Goal: Information Seeking & Learning: Learn about a topic

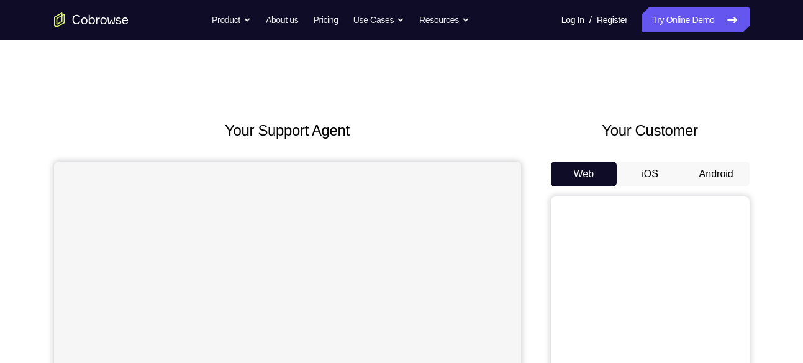
click at [727, 170] on button "Android" at bounding box center [716, 174] width 66 height 25
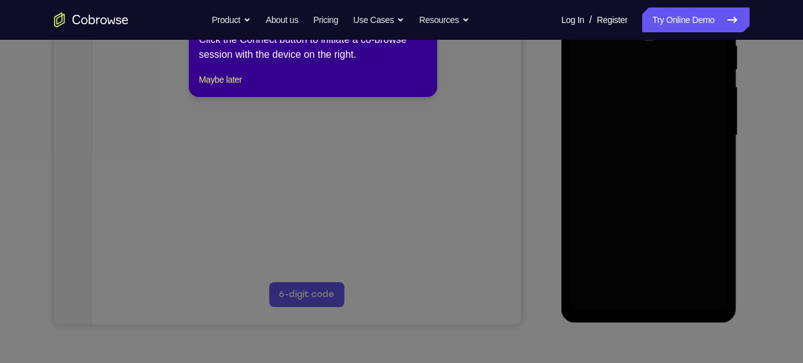
click at [608, 127] on icon at bounding box center [406, 174] width 813 height 377
click at [222, 87] on button "Maybe later" at bounding box center [220, 79] width 43 height 15
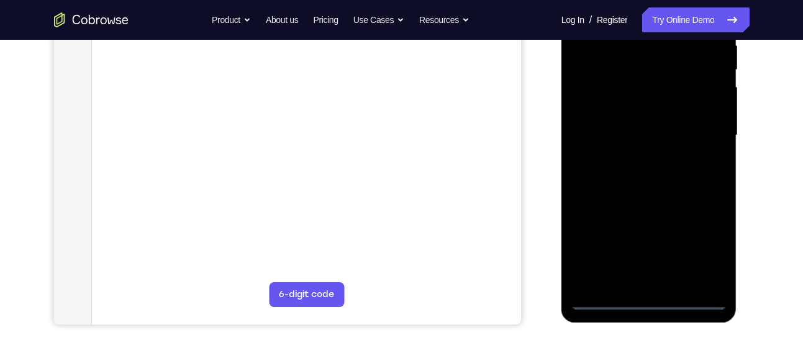
click at [660, 300] on div at bounding box center [649, 135] width 157 height 348
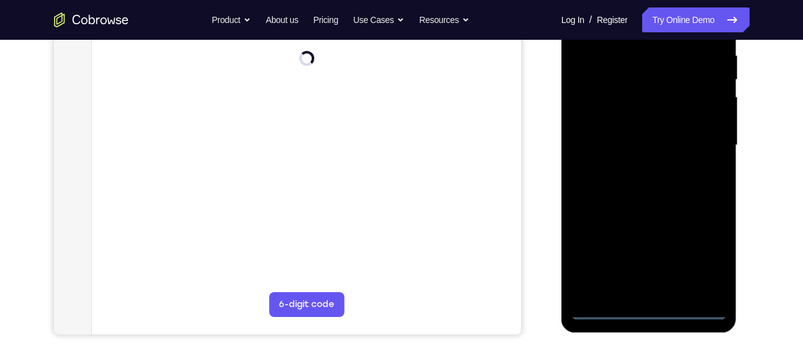
scroll to position [243, 0]
click at [655, 307] on div at bounding box center [649, 146] width 157 height 348
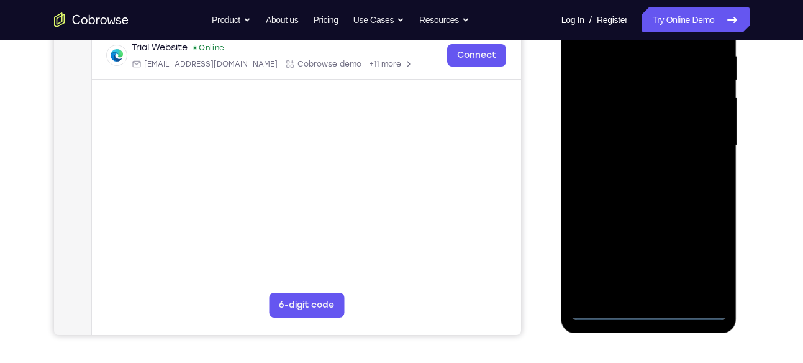
click at [714, 260] on div at bounding box center [649, 146] width 157 height 348
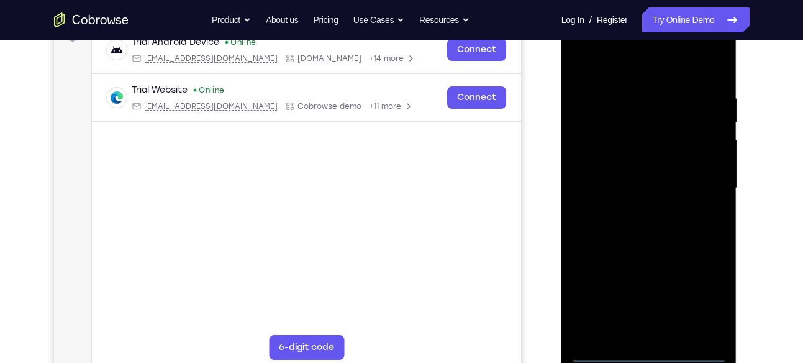
scroll to position [199, 0]
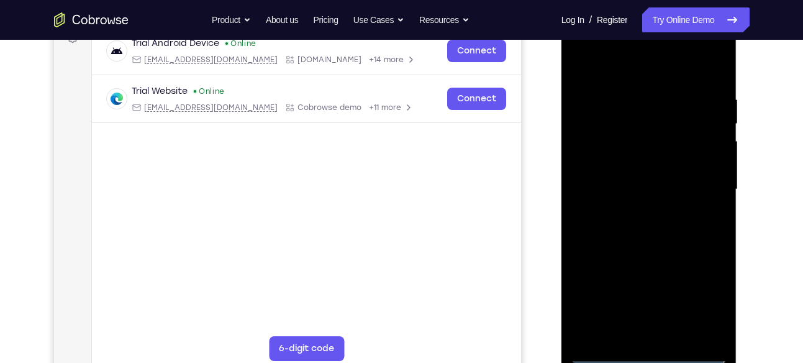
click at [597, 46] on div at bounding box center [649, 190] width 157 height 348
click at [598, 147] on div at bounding box center [649, 190] width 157 height 348
click at [644, 191] on div at bounding box center [649, 190] width 157 height 348
click at [646, 172] on div at bounding box center [649, 190] width 157 height 348
click at [673, 211] on div at bounding box center [649, 190] width 157 height 348
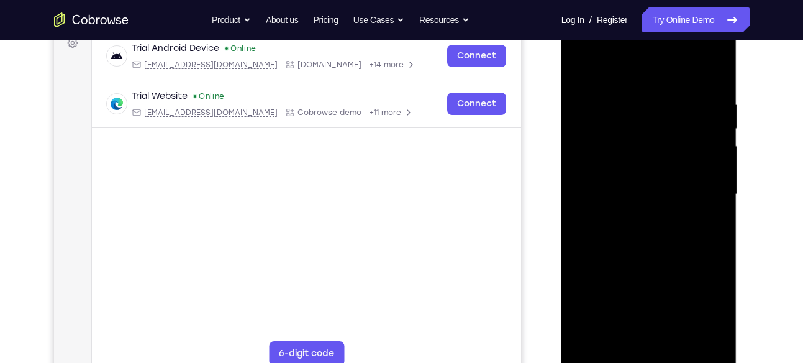
scroll to position [196, 0]
click at [634, 193] on div at bounding box center [649, 193] width 157 height 348
drag, startPoint x: 647, startPoint y: 211, endPoint x: 662, endPoint y: 137, distance: 74.7
click at [662, 137] on div at bounding box center [649, 193] width 157 height 348
click at [682, 219] on div at bounding box center [649, 193] width 157 height 348
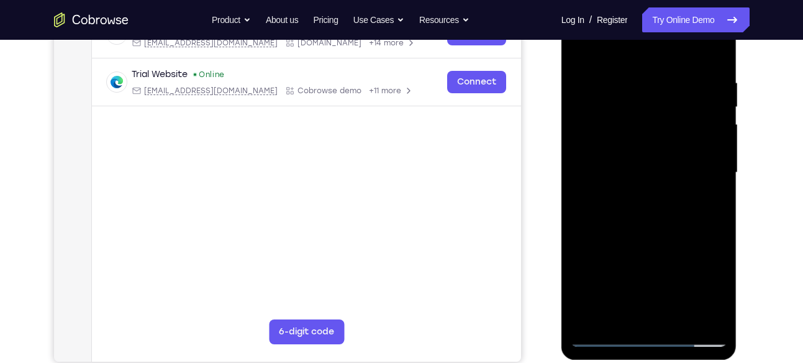
scroll to position [218, 0]
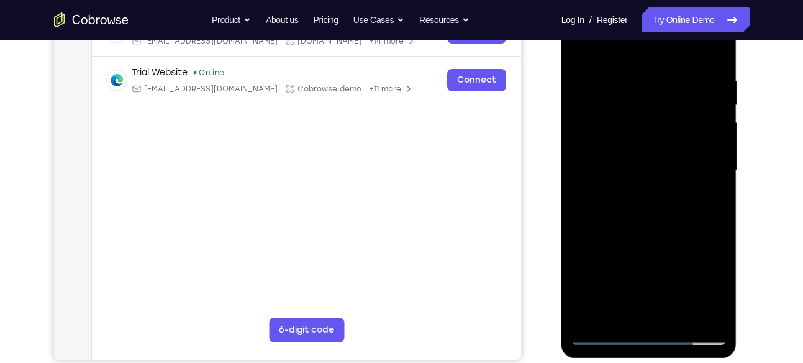
click at [659, 196] on div at bounding box center [649, 171] width 157 height 348
click at [578, 47] on div at bounding box center [649, 171] width 157 height 348
drag, startPoint x: 631, startPoint y: 249, endPoint x: 673, endPoint y: 121, distance: 135.4
click at [673, 121] on div at bounding box center [649, 171] width 157 height 348
drag, startPoint x: 642, startPoint y: 266, endPoint x: 668, endPoint y: 204, distance: 68.0
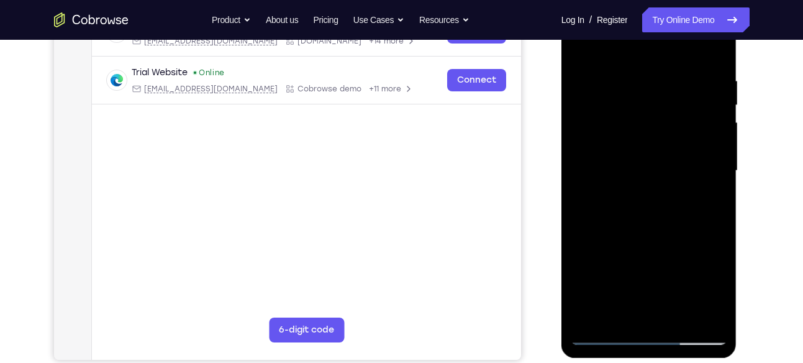
click at [668, 204] on div at bounding box center [649, 171] width 157 height 348
drag, startPoint x: 658, startPoint y: 244, endPoint x: 698, endPoint y: 44, distance: 203.2
click at [698, 44] on div at bounding box center [649, 171] width 157 height 348
drag, startPoint x: 678, startPoint y: 206, endPoint x: 667, endPoint y: 70, distance: 136.5
click at [667, 70] on div at bounding box center [649, 171] width 157 height 348
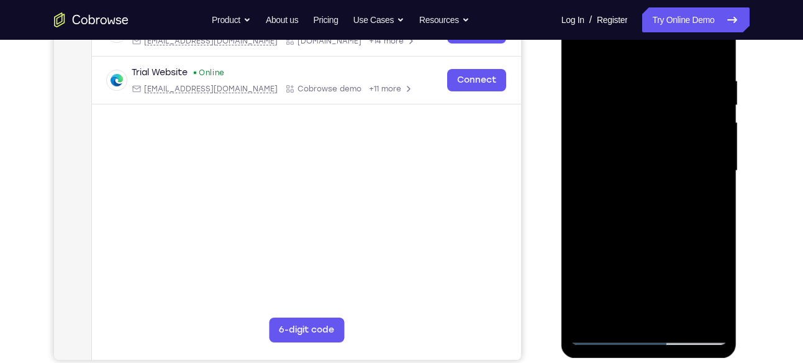
drag, startPoint x: 660, startPoint y: 239, endPoint x: 655, endPoint y: 111, distance: 128.7
click at [655, 111] on div at bounding box center [649, 171] width 157 height 348
drag, startPoint x: 657, startPoint y: 258, endPoint x: 693, endPoint y: 81, distance: 181.3
click at [693, 81] on div at bounding box center [649, 171] width 157 height 348
drag, startPoint x: 664, startPoint y: 253, endPoint x: 690, endPoint y: 73, distance: 182.0
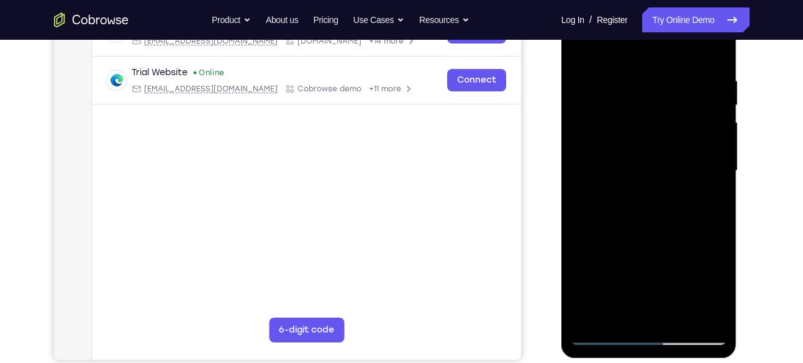
click at [690, 73] on div at bounding box center [649, 171] width 157 height 348
drag, startPoint x: 642, startPoint y: 274, endPoint x: 676, endPoint y: 85, distance: 192.0
click at [676, 85] on div at bounding box center [649, 171] width 157 height 348
drag, startPoint x: 678, startPoint y: 215, endPoint x: 678, endPoint y: 80, distance: 134.8
click at [678, 80] on div at bounding box center [649, 171] width 157 height 348
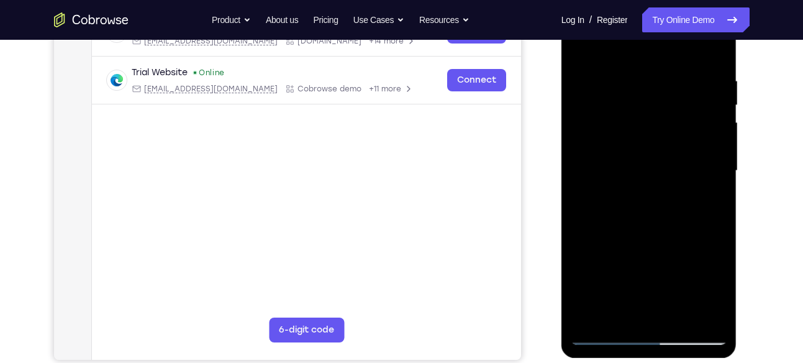
drag, startPoint x: 651, startPoint y: 282, endPoint x: 672, endPoint y: 86, distance: 196.8
click at [672, 86] on div at bounding box center [649, 171] width 157 height 348
drag, startPoint x: 664, startPoint y: 242, endPoint x: 678, endPoint y: 139, distance: 103.5
click at [678, 139] on div at bounding box center [649, 171] width 157 height 348
drag, startPoint x: 655, startPoint y: 248, endPoint x: 681, endPoint y: 55, distance: 195.0
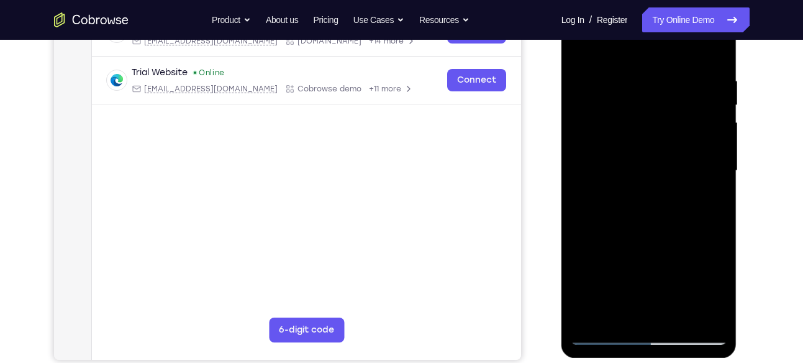
click at [681, 55] on div at bounding box center [649, 171] width 157 height 348
drag, startPoint x: 656, startPoint y: 208, endPoint x: 701, endPoint y: 65, distance: 150.5
click at [701, 65] on div at bounding box center [649, 171] width 157 height 348
drag, startPoint x: 672, startPoint y: 256, endPoint x: 673, endPoint y: 68, distance: 187.6
click at [673, 68] on div at bounding box center [649, 171] width 157 height 348
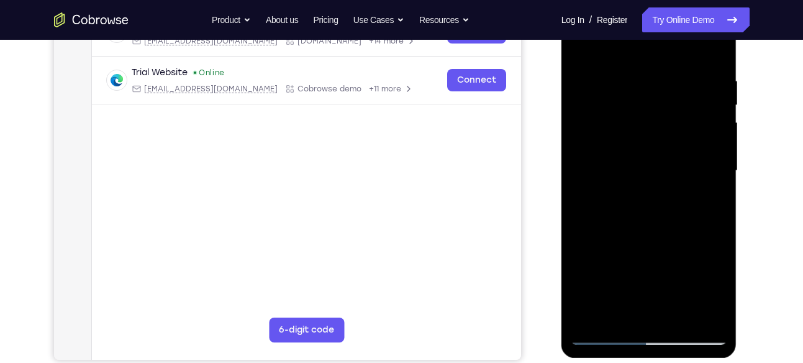
drag, startPoint x: 657, startPoint y: 252, endPoint x: 663, endPoint y: 148, distance: 103.3
click at [663, 148] on div at bounding box center [649, 171] width 157 height 348
drag, startPoint x: 660, startPoint y: 262, endPoint x: 675, endPoint y: 112, distance: 151.0
click at [675, 112] on div at bounding box center [649, 171] width 157 height 348
drag, startPoint x: 668, startPoint y: 171, endPoint x: 668, endPoint y: 81, distance: 90.7
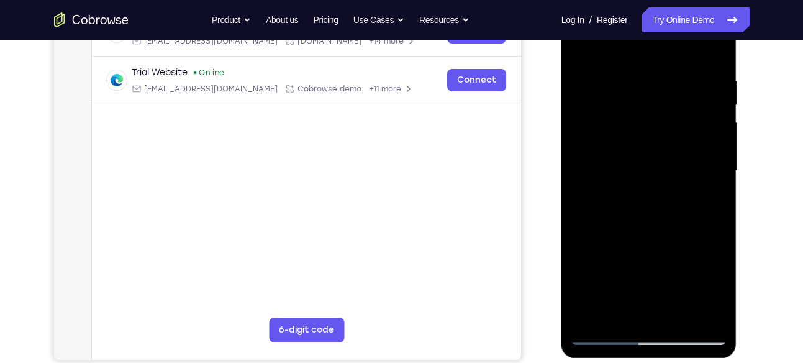
click at [668, 81] on div at bounding box center [649, 171] width 157 height 348
drag, startPoint x: 665, startPoint y: 130, endPoint x: 676, endPoint y: 41, distance: 89.6
click at [676, 41] on div at bounding box center [649, 171] width 157 height 348
drag, startPoint x: 654, startPoint y: 189, endPoint x: 694, endPoint y: 84, distance: 111.7
click at [694, 84] on div at bounding box center [649, 171] width 157 height 348
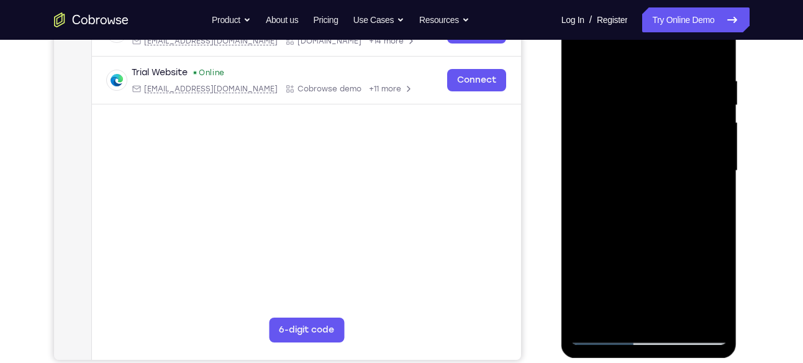
drag, startPoint x: 655, startPoint y: 204, endPoint x: 680, endPoint y: 70, distance: 137.1
click at [680, 70] on div at bounding box center [649, 171] width 157 height 348
drag, startPoint x: 665, startPoint y: 178, endPoint x: 686, endPoint y: 86, distance: 94.8
click at [686, 86] on div at bounding box center [649, 171] width 157 height 348
drag, startPoint x: 685, startPoint y: 194, endPoint x: 687, endPoint y: 96, distance: 97.6
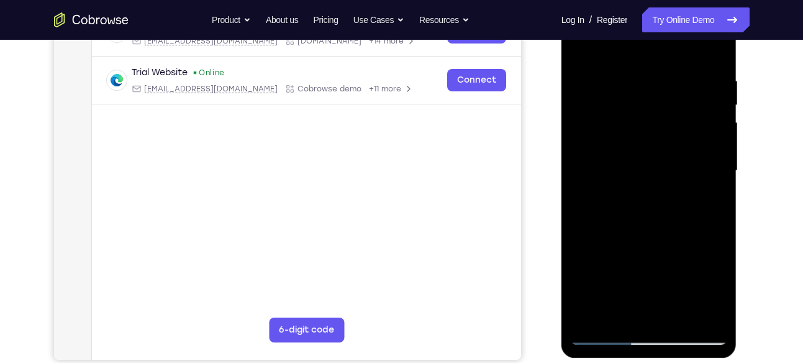
click at [687, 96] on div at bounding box center [649, 171] width 157 height 348
drag, startPoint x: 635, startPoint y: 189, endPoint x: 659, endPoint y: 114, distance: 79.4
click at [659, 114] on div at bounding box center [649, 171] width 157 height 348
drag, startPoint x: 660, startPoint y: 79, endPoint x: 652, endPoint y: 189, distance: 110.3
click at [652, 189] on div at bounding box center [649, 171] width 157 height 348
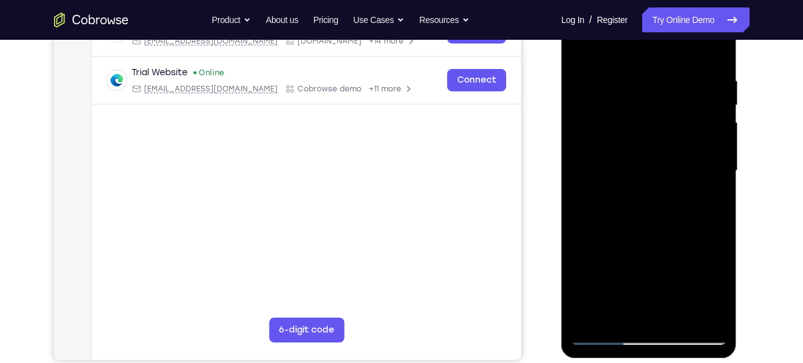
drag, startPoint x: 679, startPoint y: 190, endPoint x: 689, endPoint y: 69, distance: 121.5
click at [689, 69] on div at bounding box center [649, 171] width 157 height 348
drag, startPoint x: 670, startPoint y: 164, endPoint x: 674, endPoint y: 53, distance: 110.7
click at [674, 53] on div at bounding box center [649, 171] width 157 height 348
drag, startPoint x: 662, startPoint y: 167, endPoint x: 680, endPoint y: 27, distance: 140.9
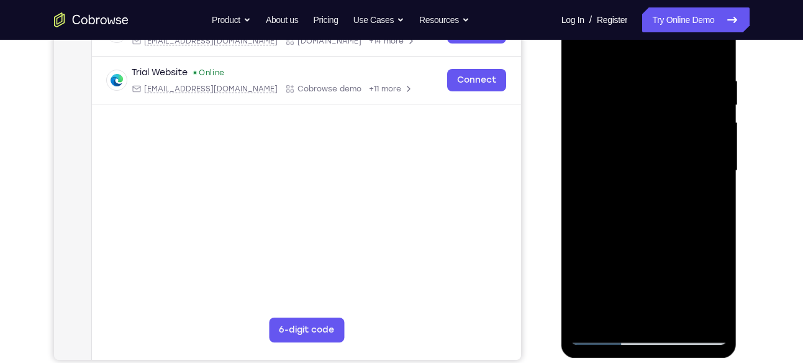
click at [680, 27] on div at bounding box center [649, 171] width 157 height 348
drag, startPoint x: 632, startPoint y: 178, endPoint x: 653, endPoint y: 10, distance: 169.6
click at [653, 10] on div at bounding box center [649, 171] width 157 height 348
drag, startPoint x: 668, startPoint y: 152, endPoint x: 688, endPoint y: 72, distance: 82.4
click at [688, 72] on div at bounding box center [649, 171] width 157 height 348
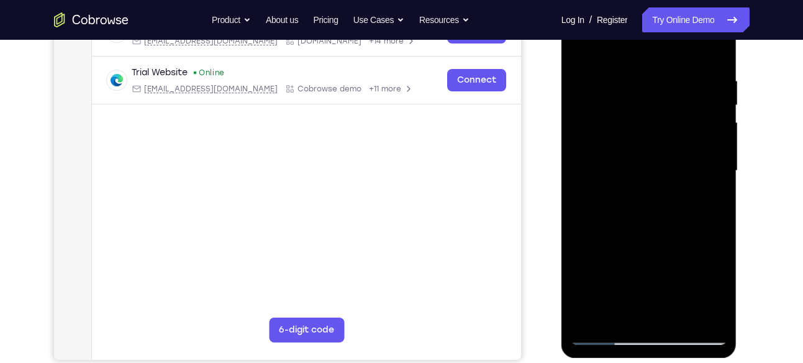
drag, startPoint x: 676, startPoint y: 189, endPoint x: 661, endPoint y: 80, distance: 109.7
click at [661, 80] on div at bounding box center [649, 171] width 157 height 348
drag, startPoint x: 673, startPoint y: 250, endPoint x: 683, endPoint y: 143, distance: 107.3
click at [683, 143] on div at bounding box center [649, 171] width 157 height 348
drag, startPoint x: 662, startPoint y: 216, endPoint x: 686, endPoint y: 170, distance: 52.0
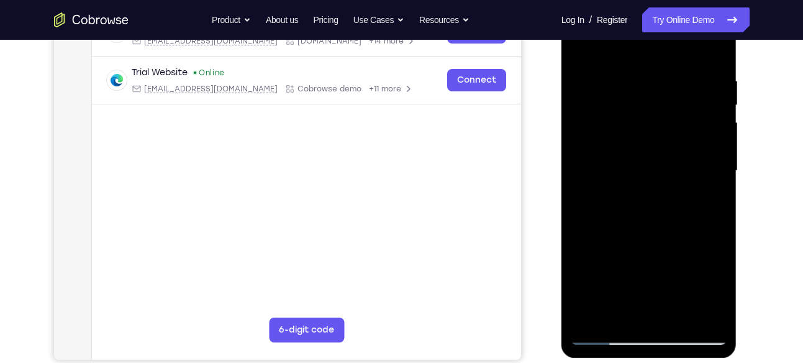
click at [686, 170] on div at bounding box center [649, 171] width 157 height 348
drag, startPoint x: 665, startPoint y: 214, endPoint x: 680, endPoint y: 102, distance: 112.8
click at [680, 102] on div at bounding box center [649, 171] width 157 height 348
drag, startPoint x: 650, startPoint y: 227, endPoint x: 671, endPoint y: 106, distance: 123.0
click at [671, 106] on div at bounding box center [649, 171] width 157 height 348
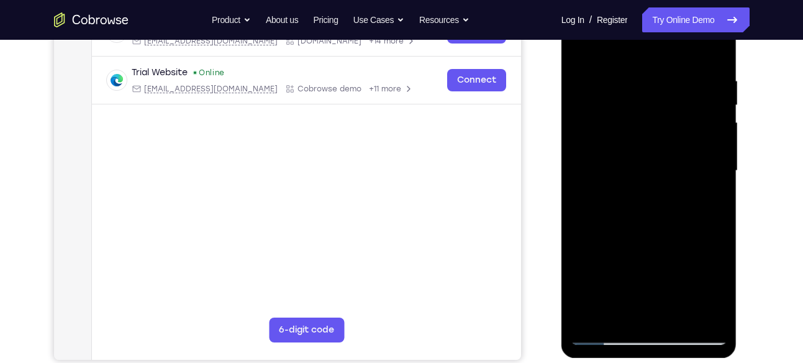
drag, startPoint x: 658, startPoint y: 227, endPoint x: 699, endPoint y: 82, distance: 150.6
click at [699, 82] on div at bounding box center [649, 171] width 157 height 348
drag, startPoint x: 665, startPoint y: 239, endPoint x: 678, endPoint y: 96, distance: 142.9
click at [678, 96] on div at bounding box center [649, 171] width 157 height 348
drag, startPoint x: 652, startPoint y: 229, endPoint x: 698, endPoint y: 72, distance: 163.2
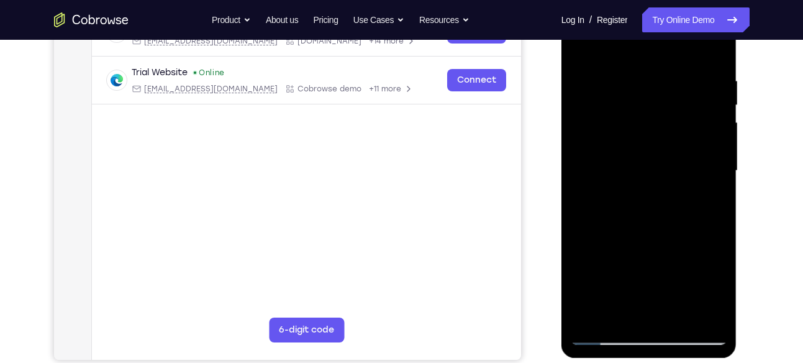
click at [698, 72] on div at bounding box center [649, 171] width 157 height 348
drag, startPoint x: 682, startPoint y: 233, endPoint x: 690, endPoint y: 104, distance: 128.8
click at [690, 104] on div at bounding box center [649, 171] width 157 height 348
drag, startPoint x: 673, startPoint y: 229, endPoint x: 678, endPoint y: 76, distance: 152.9
click at [678, 76] on div at bounding box center [649, 171] width 157 height 348
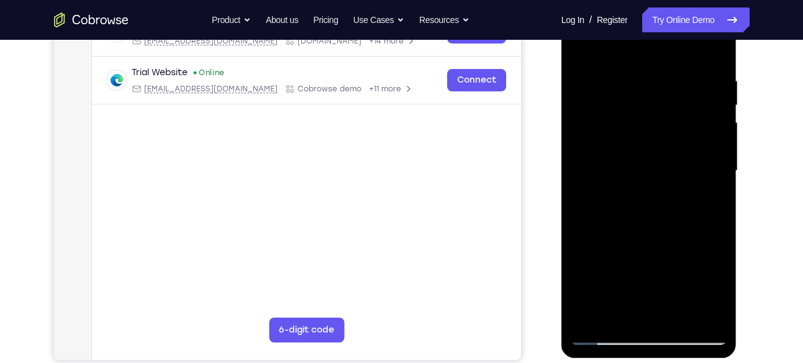
drag, startPoint x: 684, startPoint y: 244, endPoint x: 685, endPoint y: 104, distance: 139.2
click at [685, 104] on div at bounding box center [649, 171] width 157 height 348
drag, startPoint x: 672, startPoint y: 228, endPoint x: 690, endPoint y: 112, distance: 116.9
click at [690, 112] on div at bounding box center [649, 171] width 157 height 348
drag, startPoint x: 691, startPoint y: 216, endPoint x: 695, endPoint y: 122, distance: 94.5
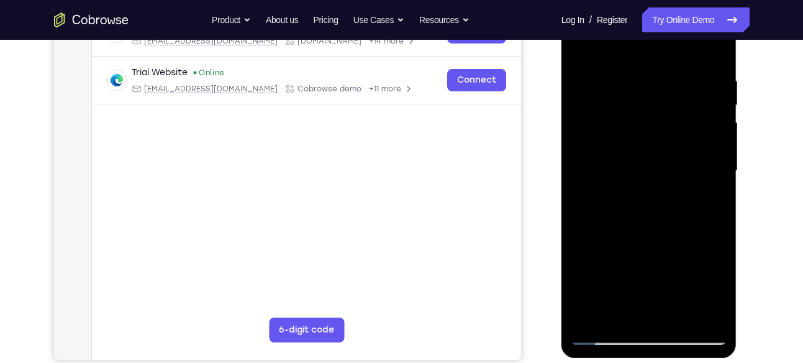
click at [695, 122] on div at bounding box center [649, 171] width 157 height 348
drag, startPoint x: 663, startPoint y: 219, endPoint x: 672, endPoint y: 55, distance: 164.9
click at [672, 55] on div at bounding box center [649, 171] width 157 height 348
drag, startPoint x: 663, startPoint y: 183, endPoint x: 701, endPoint y: 122, distance: 70.9
click at [701, 122] on div at bounding box center [649, 171] width 157 height 348
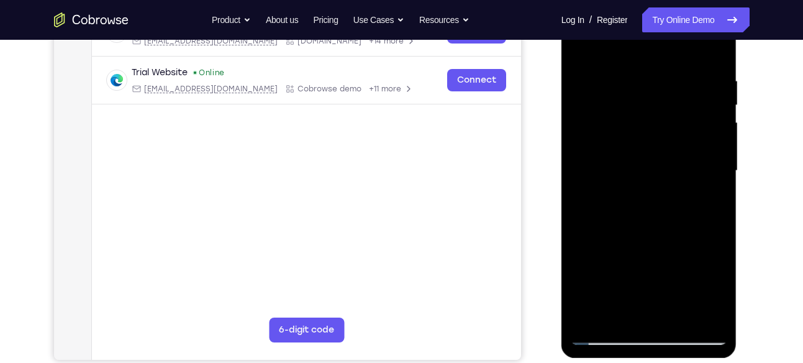
drag, startPoint x: 668, startPoint y: 84, endPoint x: 658, endPoint y: 189, distance: 105.5
click at [658, 189] on div at bounding box center [649, 171] width 157 height 348
drag, startPoint x: 665, startPoint y: 231, endPoint x: 663, endPoint y: 54, distance: 177.1
click at [663, 54] on div at bounding box center [649, 171] width 157 height 348
drag, startPoint x: 672, startPoint y: 213, endPoint x: 685, endPoint y: 57, distance: 156.4
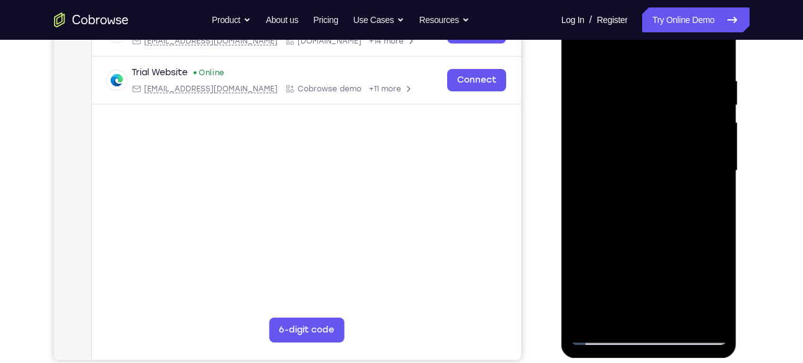
click at [685, 57] on div at bounding box center [649, 171] width 157 height 348
drag, startPoint x: 668, startPoint y: 191, endPoint x: 680, endPoint y: 67, distance: 124.1
click at [680, 67] on div at bounding box center [649, 171] width 157 height 348
drag, startPoint x: 637, startPoint y: 223, endPoint x: 637, endPoint y: 80, distance: 143.5
click at [637, 80] on div at bounding box center [649, 171] width 157 height 348
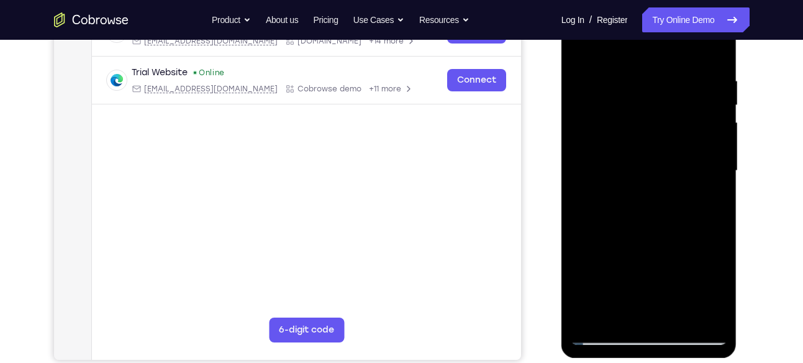
drag, startPoint x: 622, startPoint y: 194, endPoint x: 642, endPoint y: 48, distance: 147.2
click at [642, 48] on div at bounding box center [649, 171] width 157 height 348
drag, startPoint x: 662, startPoint y: 227, endPoint x: 673, endPoint y: 77, distance: 150.2
click at [673, 77] on div at bounding box center [649, 171] width 157 height 348
drag, startPoint x: 662, startPoint y: 171, endPoint x: 685, endPoint y: 91, distance: 82.6
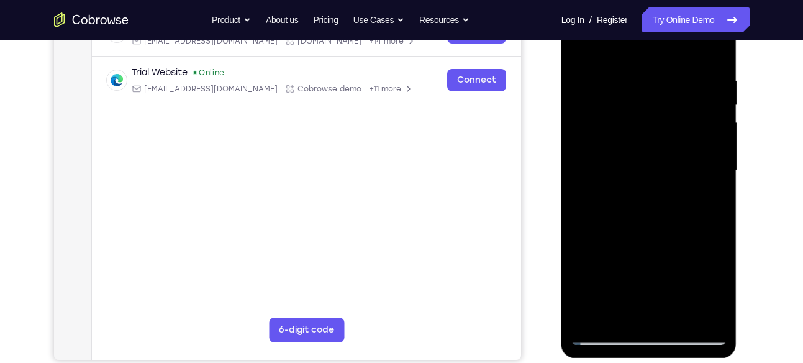
click at [685, 91] on div at bounding box center [649, 171] width 157 height 348
click at [597, 88] on div at bounding box center [649, 171] width 157 height 348
drag, startPoint x: 645, startPoint y: 159, endPoint x: 673, endPoint y: 66, distance: 96.5
click at [673, 66] on div at bounding box center [649, 171] width 157 height 348
drag, startPoint x: 675, startPoint y: 204, endPoint x: 680, endPoint y: 67, distance: 137.4
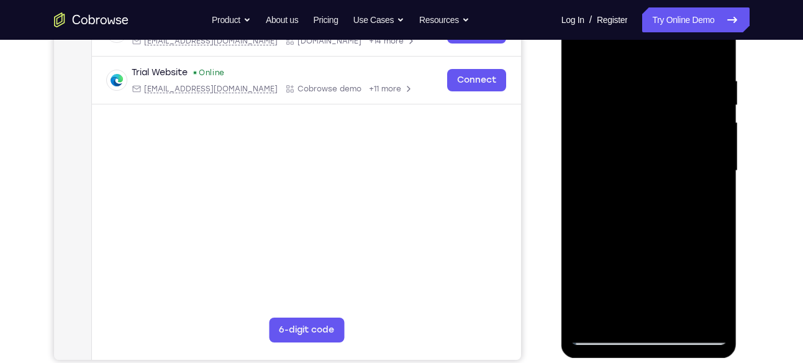
click at [680, 67] on div at bounding box center [649, 171] width 157 height 348
drag, startPoint x: 657, startPoint y: 243, endPoint x: 649, endPoint y: 70, distance: 172.9
click at [649, 70] on div at bounding box center [649, 171] width 157 height 348
drag, startPoint x: 654, startPoint y: 193, endPoint x: 677, endPoint y: 94, distance: 101.4
click at [677, 94] on div at bounding box center [649, 171] width 157 height 348
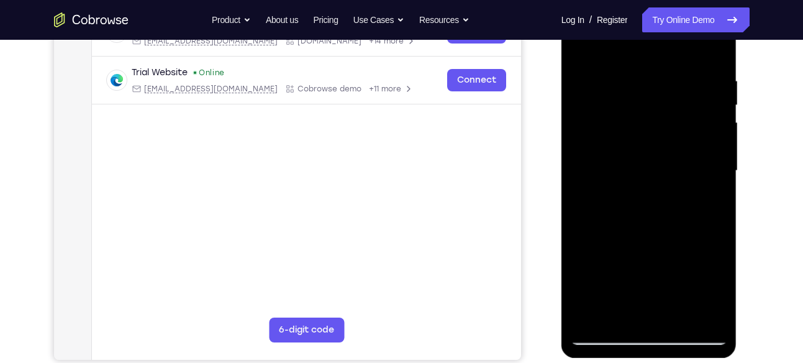
drag, startPoint x: 673, startPoint y: 219, endPoint x: 691, endPoint y: 73, distance: 147.6
click at [691, 73] on div at bounding box center [649, 171] width 157 height 348
drag, startPoint x: 659, startPoint y: 242, endPoint x: 683, endPoint y: 127, distance: 117.5
click at [683, 127] on div at bounding box center [649, 171] width 157 height 348
